Goal: Check status

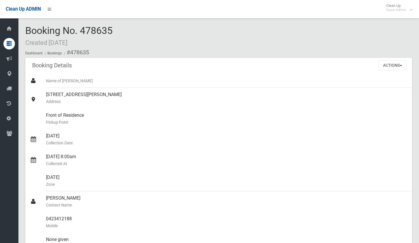
click at [252, 16] on div "Clean Up ADMIN Clean Up Super Admin Logout" at bounding box center [209, 9] width 419 height 18
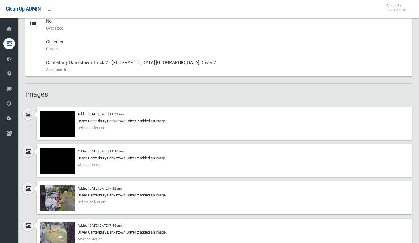
scroll to position [287, 0]
drag, startPoint x: 233, startPoint y: 94, endPoint x: 241, endPoint y: 73, distance: 22.6
click at [233, 94] on h2 "Images" at bounding box center [218, 93] width 387 height 7
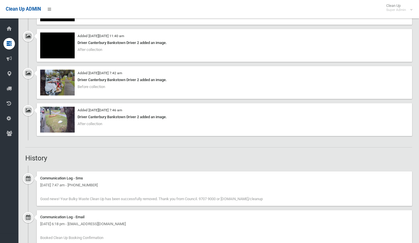
scroll to position [374, 0]
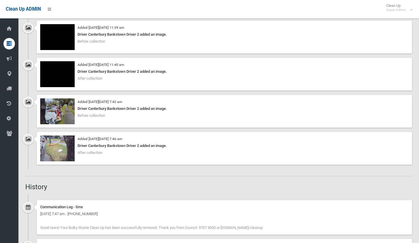
click at [293, 145] on div "Driver Canterbury Bankstown Driver 2 added an image." at bounding box center [224, 145] width 369 height 7
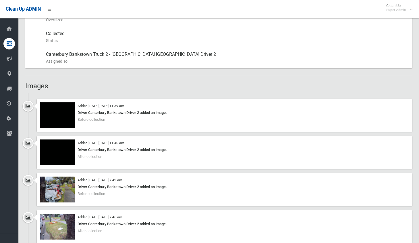
scroll to position [287, 0]
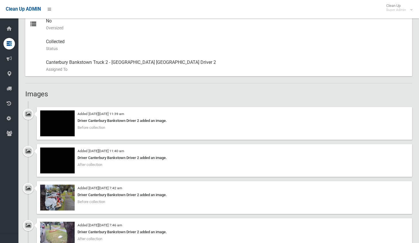
click at [300, 104] on ul "Added [DATE][DATE] 11:39 am Driver Canterbury Bankstown Driver 2 added an image…" at bounding box center [218, 178] width 387 height 154
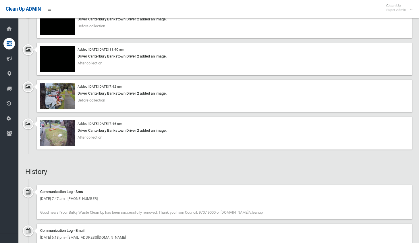
scroll to position [366, 0]
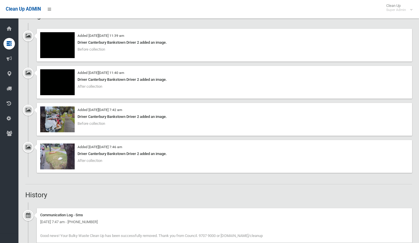
click at [347, 131] on div "Added [DATE][DATE] 7:42 am Driver Canterbury Bankstown Driver 2 added an image.…" at bounding box center [225, 119] width 376 height 33
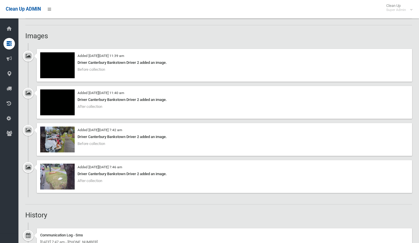
scroll to position [337, 0]
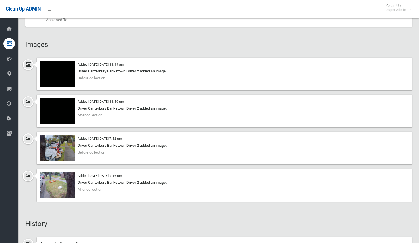
click at [317, 97] on div "Added [DATE][DATE] 11:40 am Driver Canterbury Bankstown Driver 2 added an image…" at bounding box center [225, 111] width 376 height 33
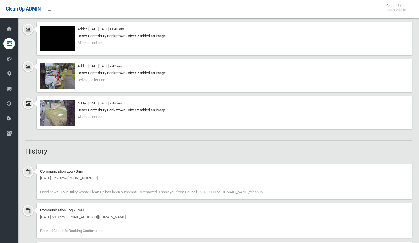
scroll to position [481, 0]
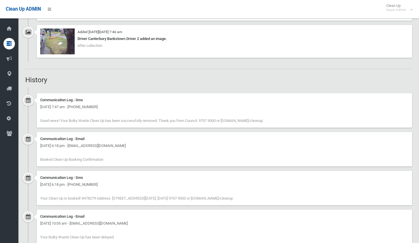
click at [245, 77] on h2 "History" at bounding box center [218, 79] width 387 height 7
